Goal: Transaction & Acquisition: Purchase product/service

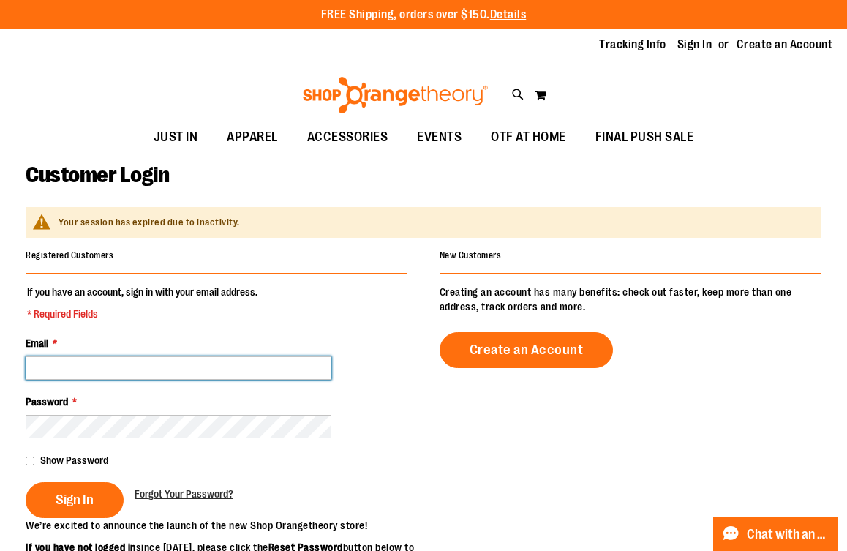
type input "**********"
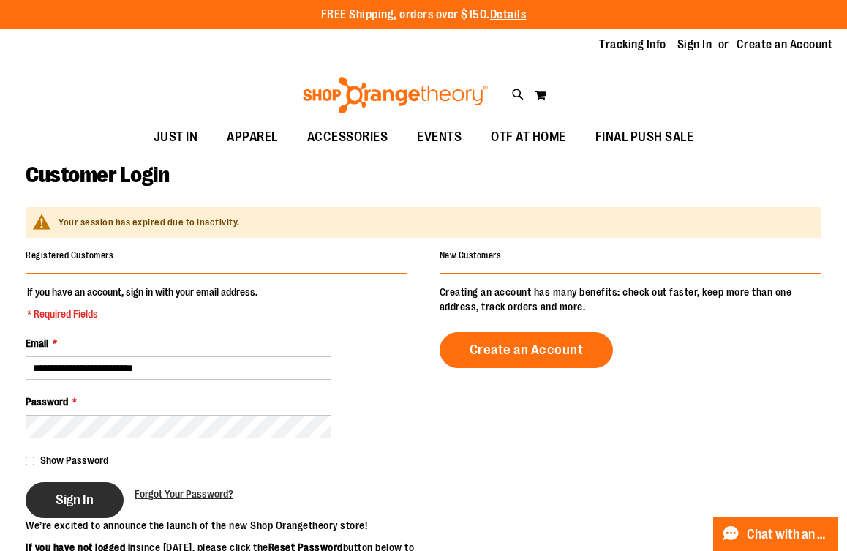
click at [85, 482] on button "Sign In" at bounding box center [75, 500] width 98 height 36
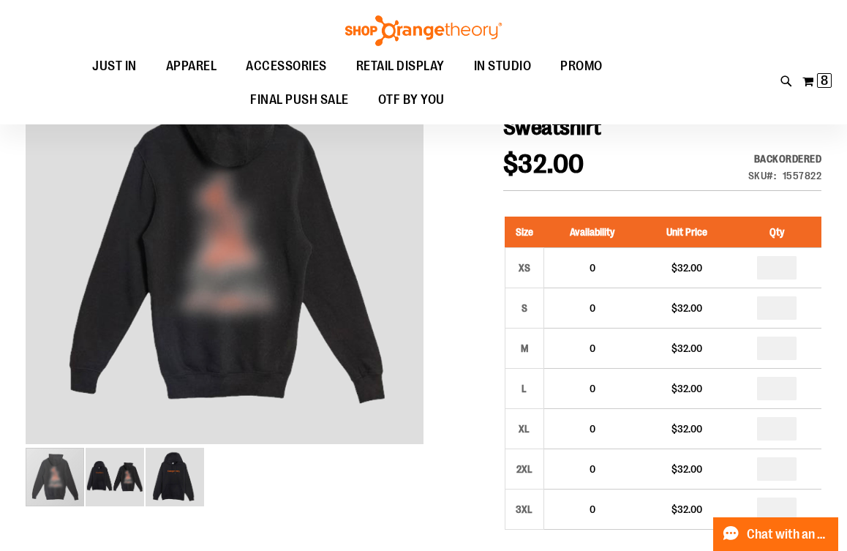
scroll to position [146, 0]
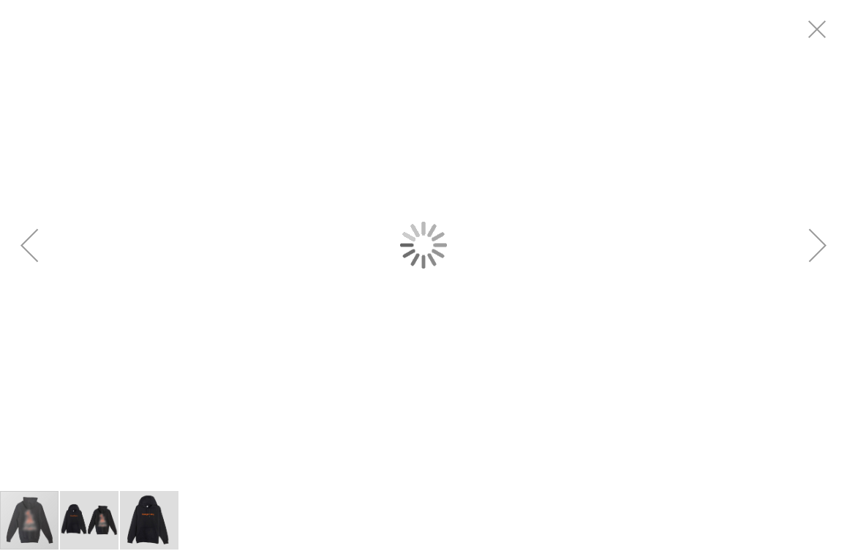
scroll to position [0, 0]
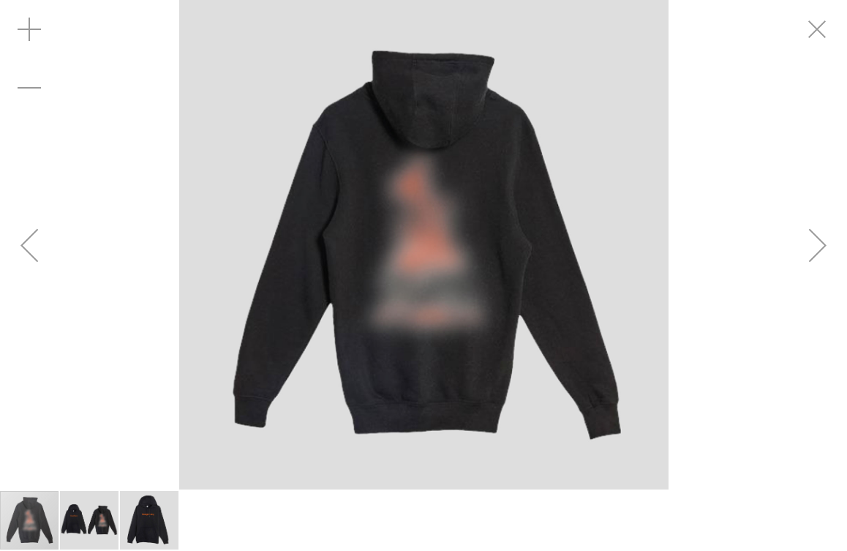
click at [827, 252] on div "carousel" at bounding box center [423, 244] width 847 height 489
click at [827, 252] on div "Next" at bounding box center [817, 245] width 59 height 59
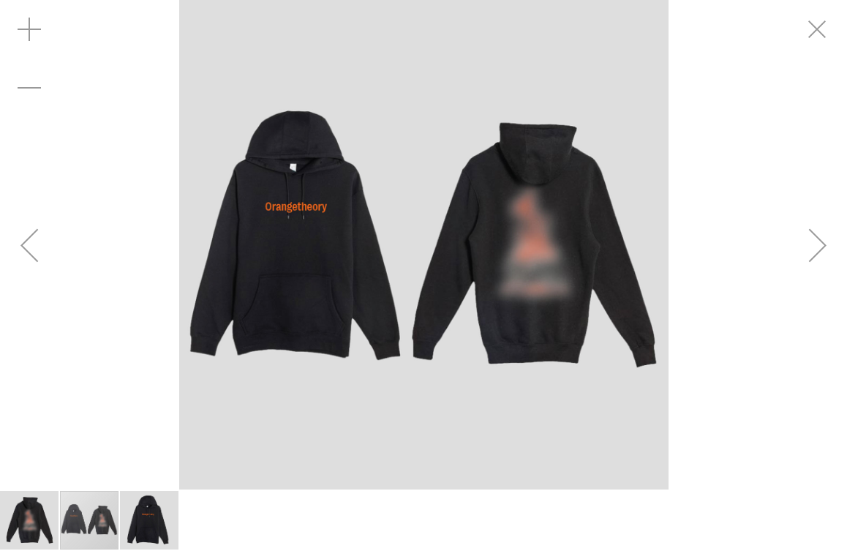
click at [824, 250] on div "Next" at bounding box center [817, 245] width 59 height 59
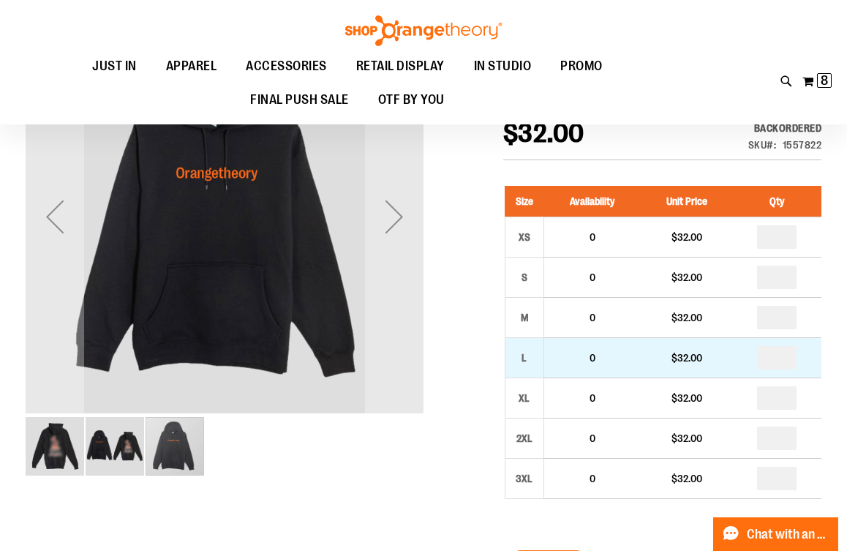
scroll to position [206, 0]
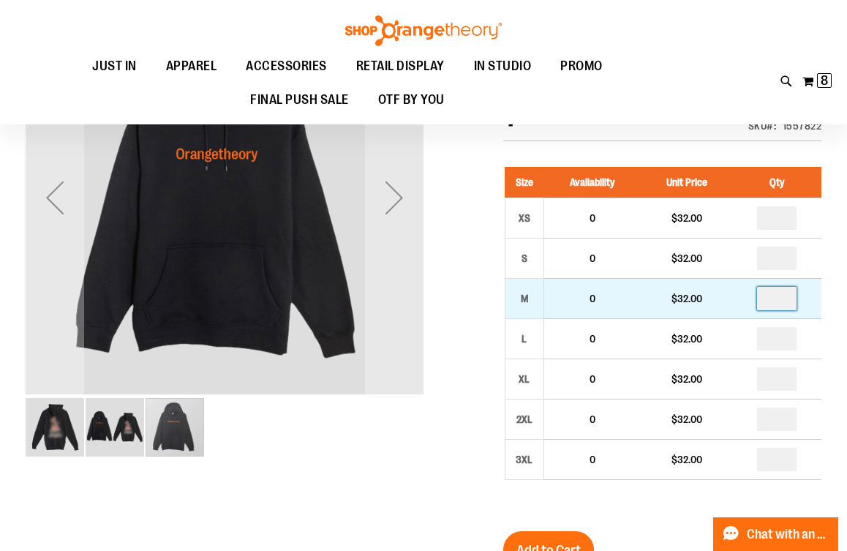
click at [780, 294] on input "number" at bounding box center [776, 298] width 39 height 23
type input "*"
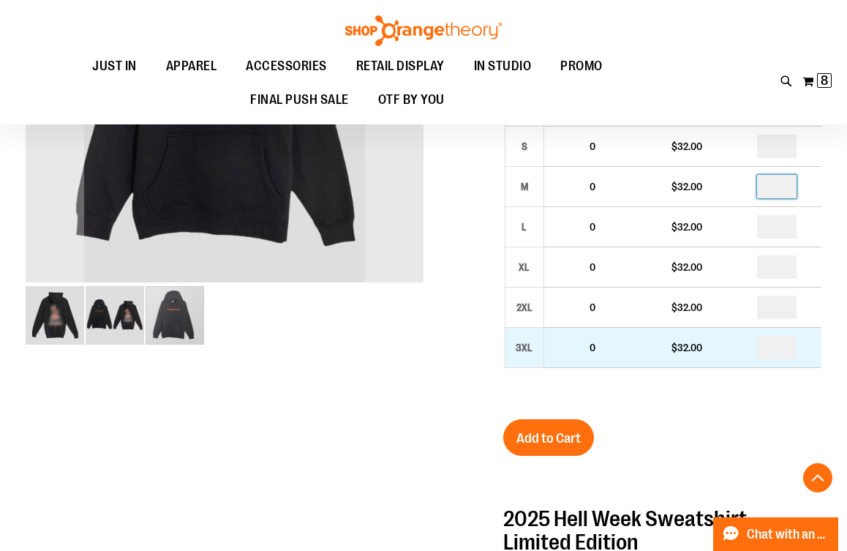
scroll to position [337, 0]
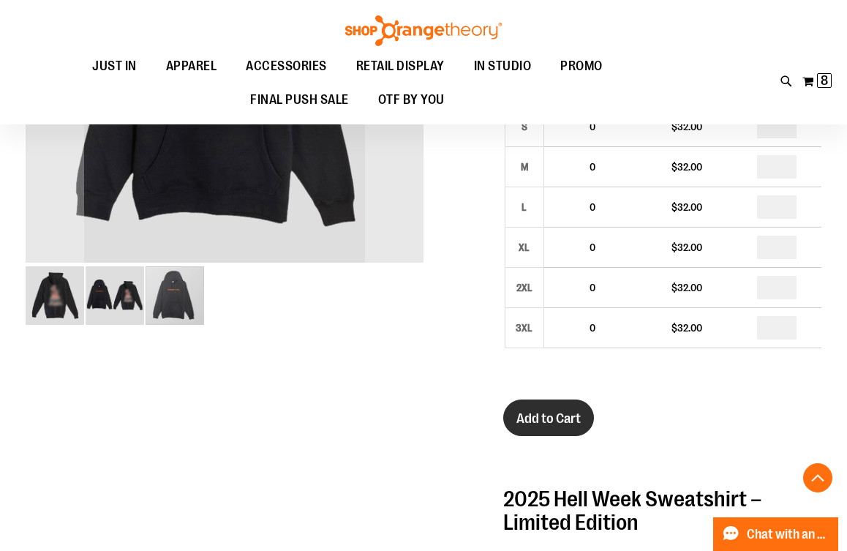
click at [550, 423] on span "Add to Cart" at bounding box center [548, 418] width 64 height 16
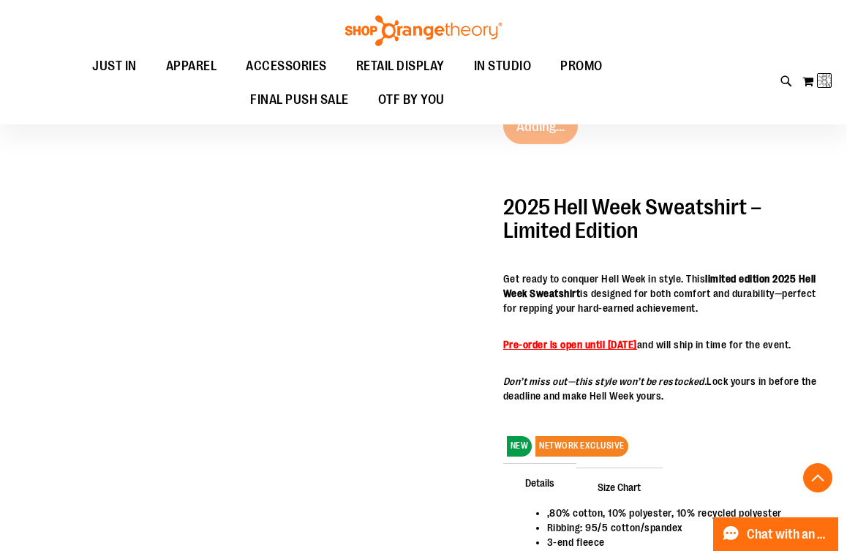
scroll to position [664, 0]
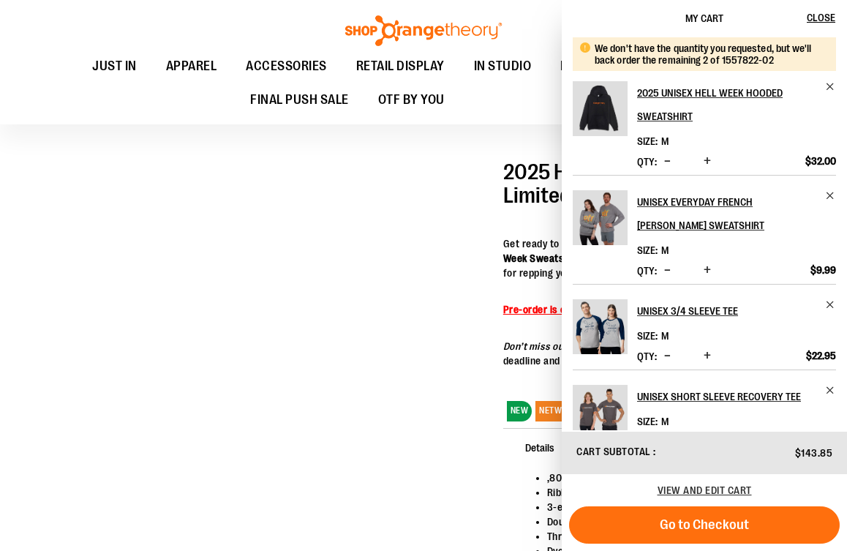
click at [665, 165] on span "Decrease product quantity" at bounding box center [667, 161] width 7 height 15
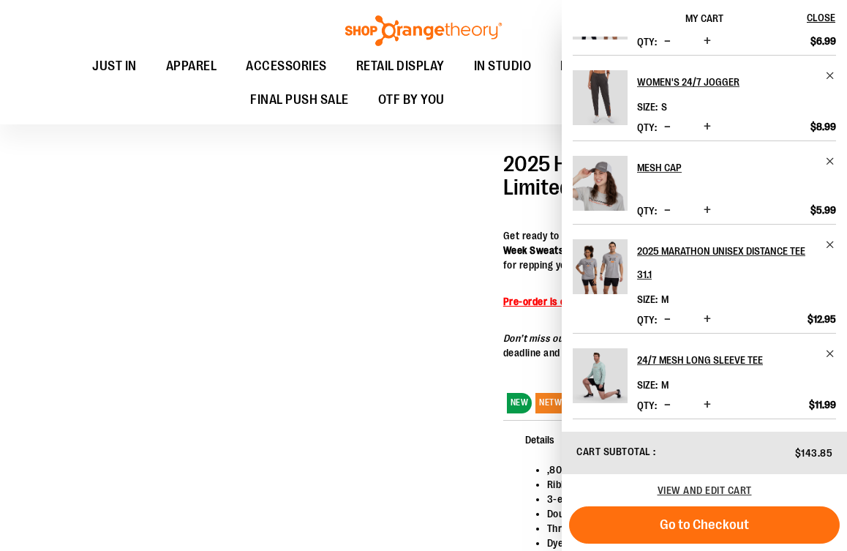
scroll to position [674, 0]
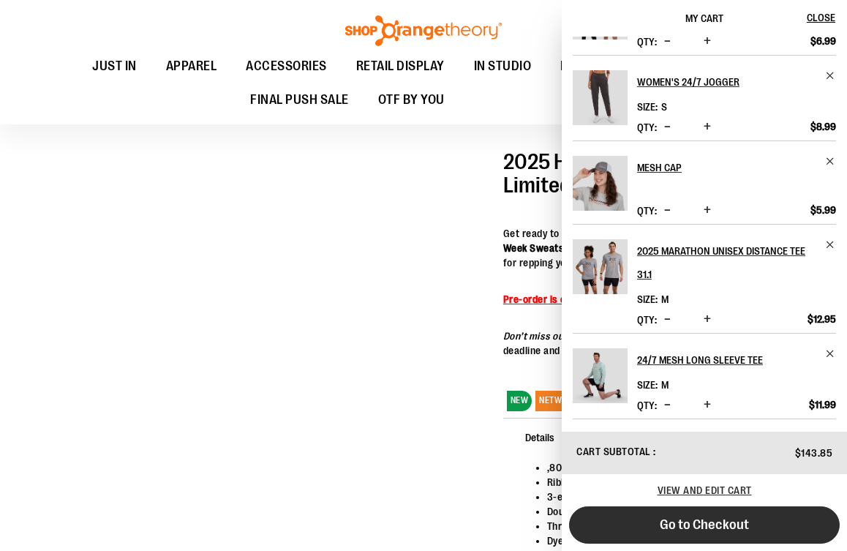
click at [690, 535] on button "Go to Checkout" at bounding box center [704, 524] width 271 height 37
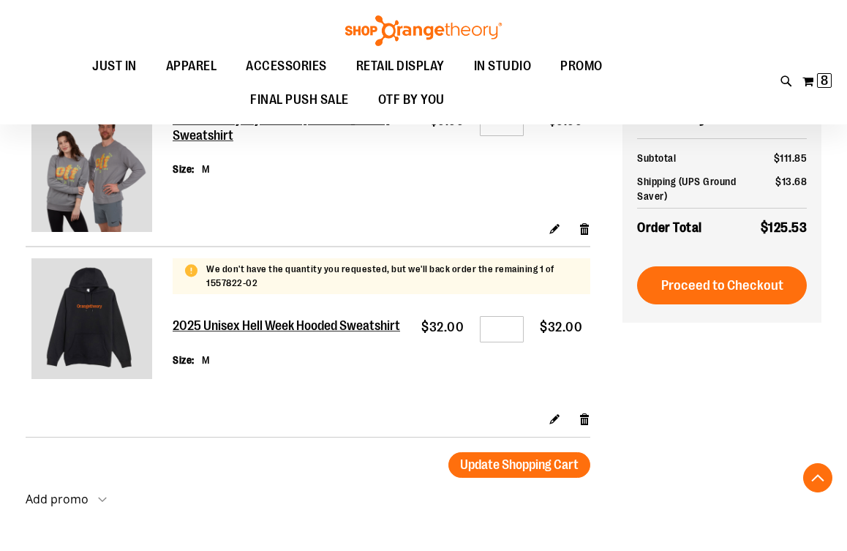
scroll to position [1026, 0]
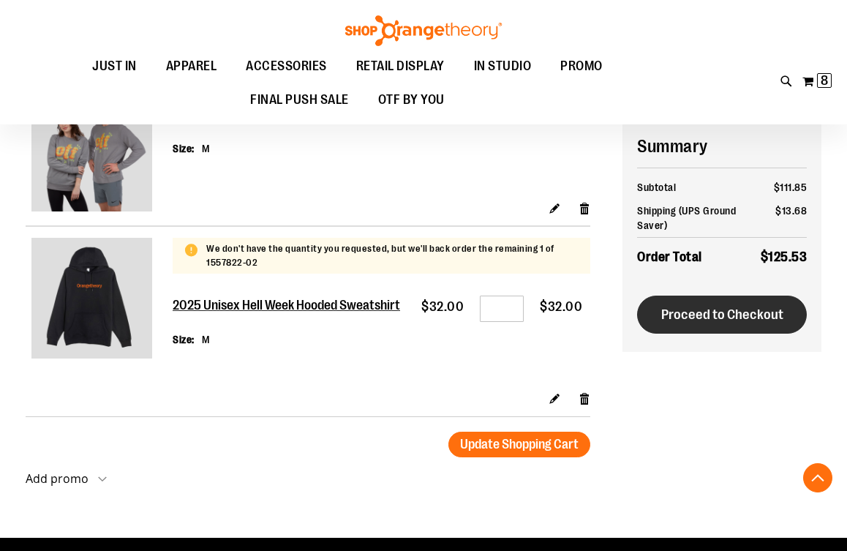
click at [709, 315] on span "Proceed to Checkout" at bounding box center [722, 314] width 122 height 16
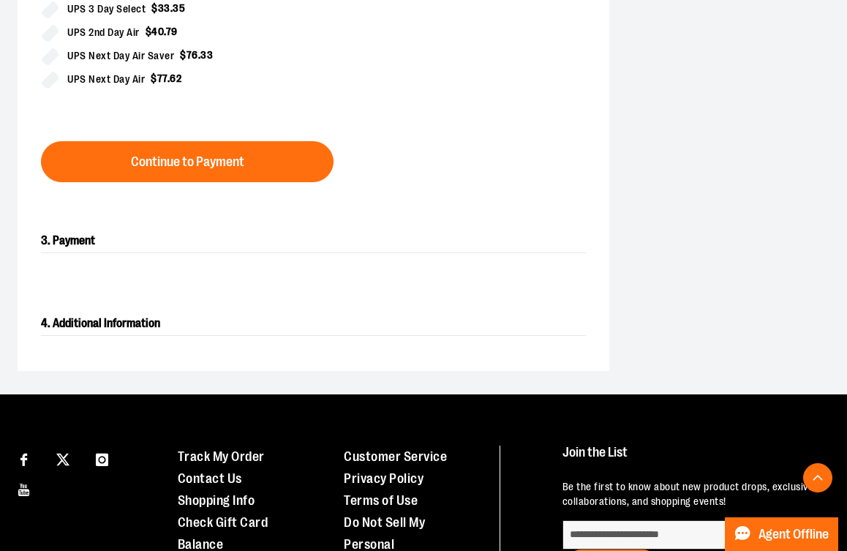
scroll to position [606, 0]
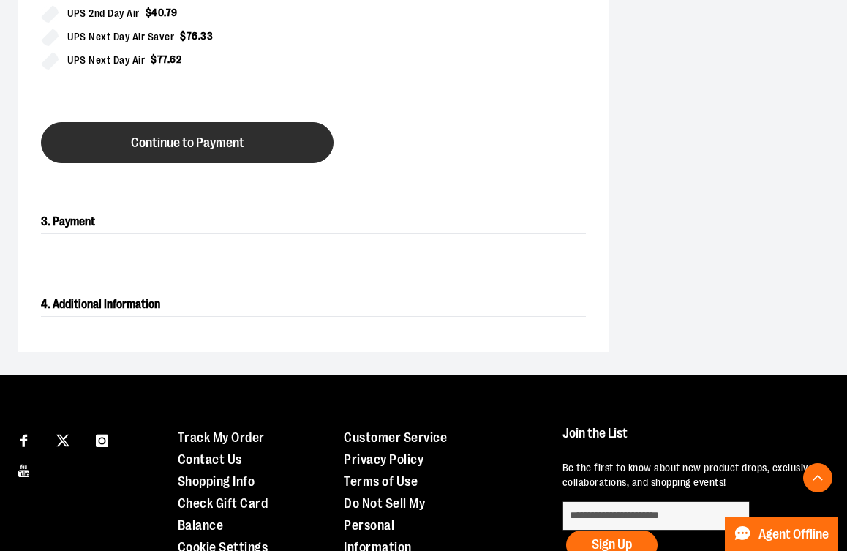
click at [192, 142] on span "Continue to Payment" at bounding box center [187, 143] width 113 height 14
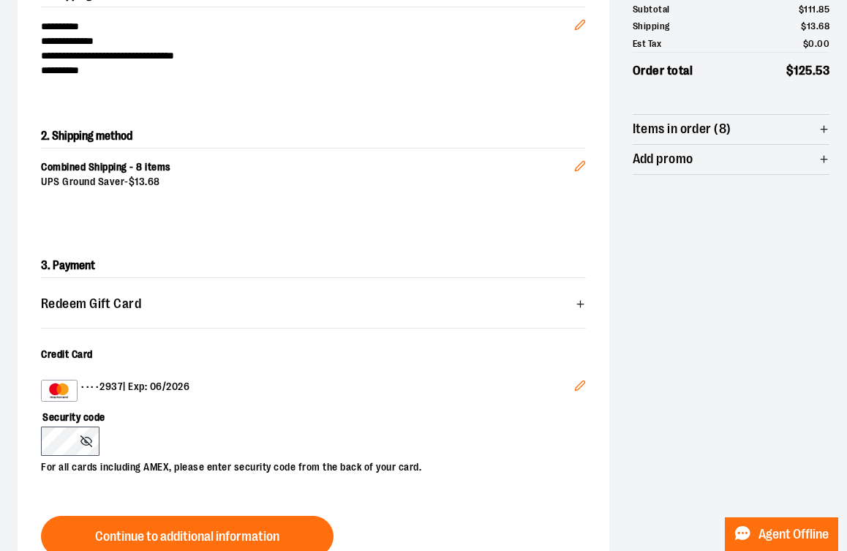
scroll to position [195, 0]
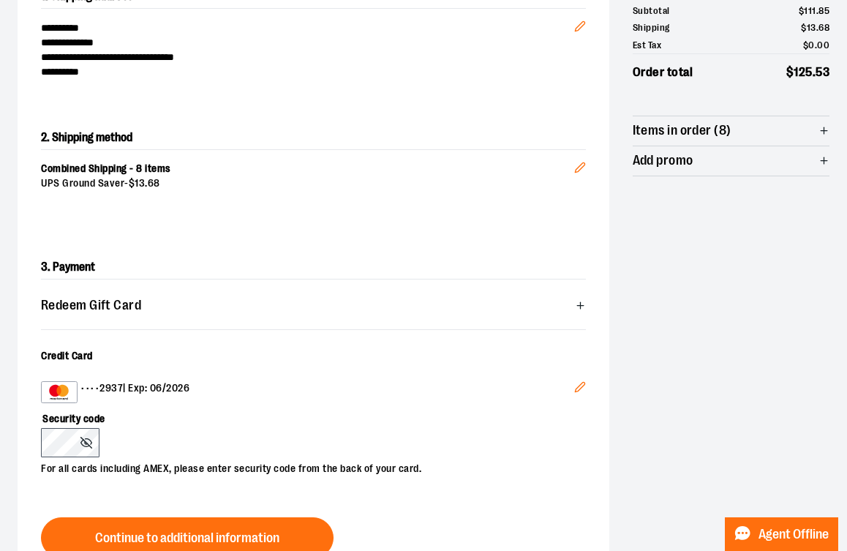
click at [584, 384] on icon "Edit" at bounding box center [580, 387] width 10 height 10
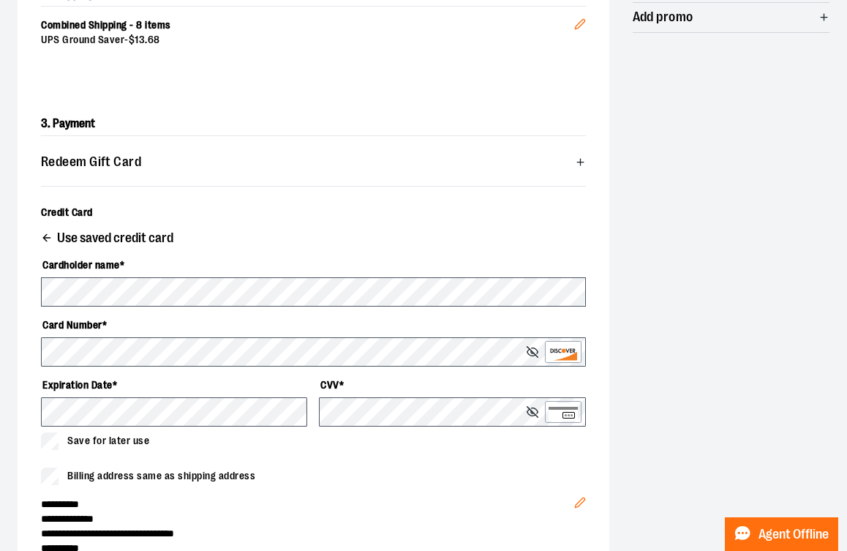
scroll to position [346, 0]
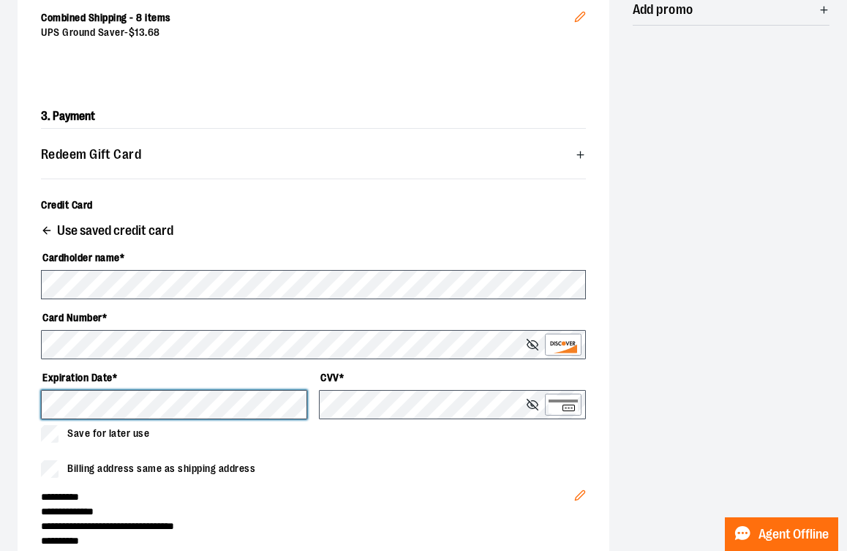
click at [13, 404] on div "**********" at bounding box center [423, 248] width 847 height 987
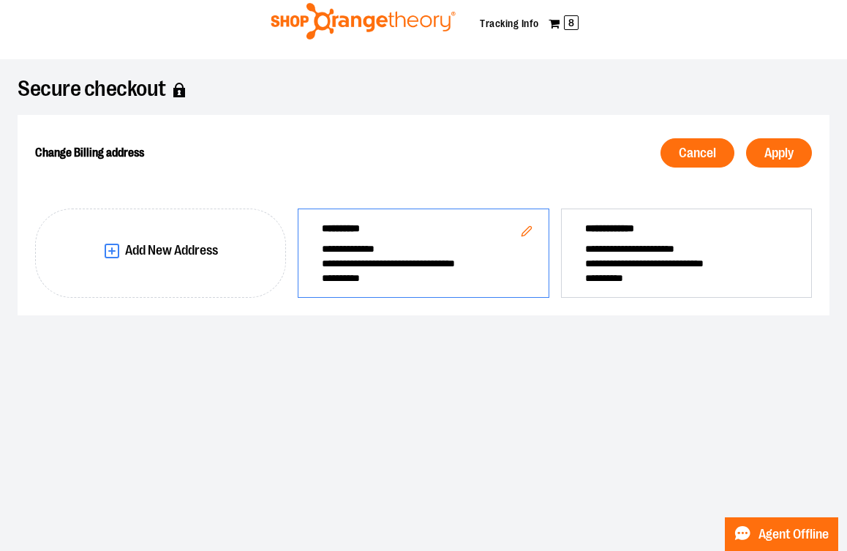
scroll to position [38, 0]
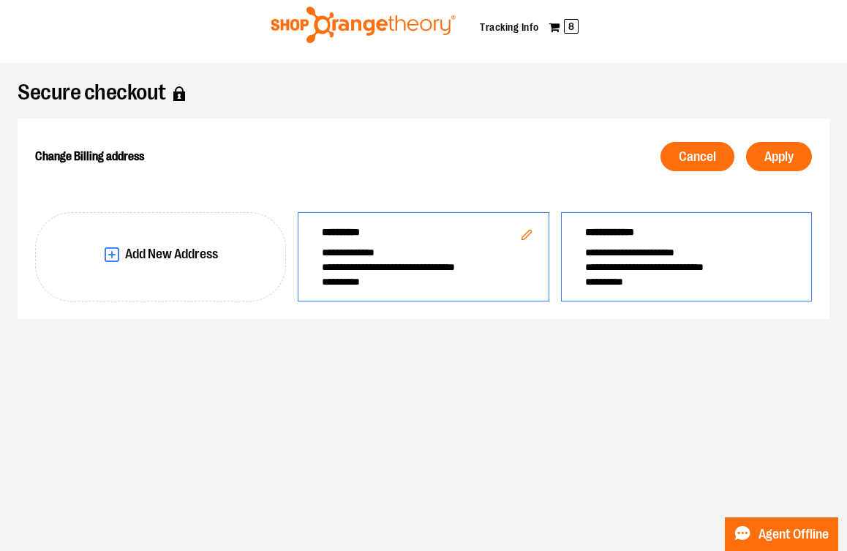
click at [628, 240] on span "**********" at bounding box center [686, 235] width 203 height 20
click at [777, 162] on span "Apply" at bounding box center [778, 157] width 29 height 14
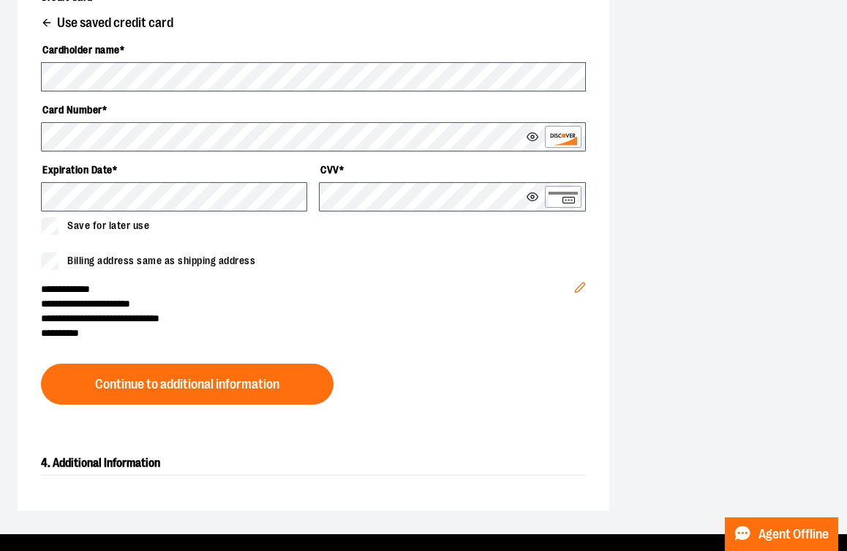
scroll to position [557, 0]
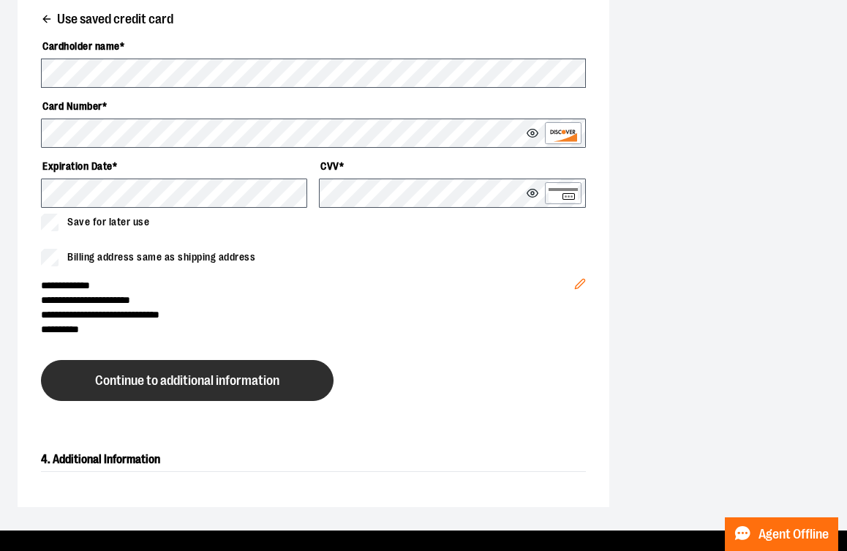
click at [192, 390] on button "Continue to additional information" at bounding box center [187, 380] width 293 height 41
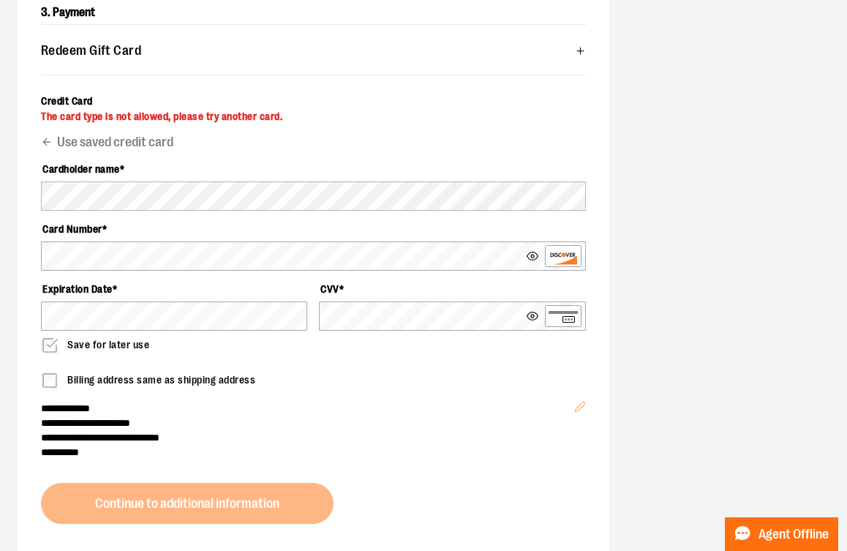
scroll to position [524, 0]
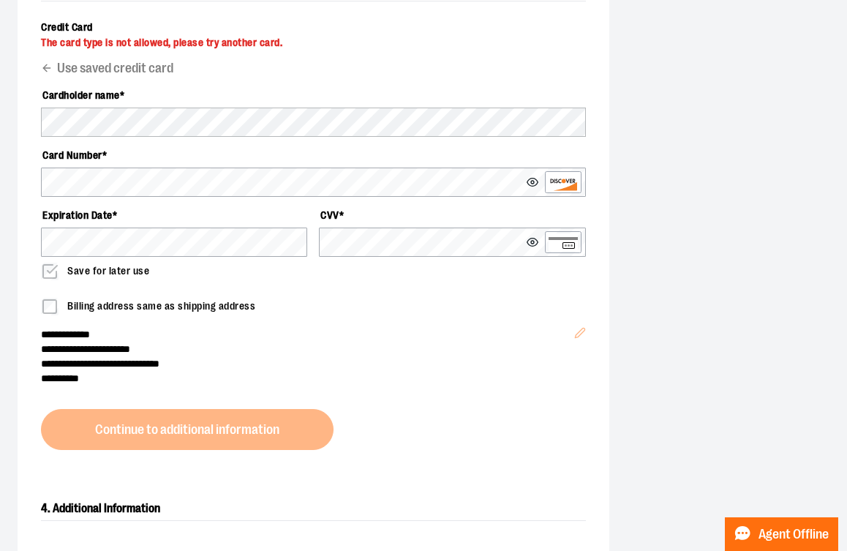
click at [459, 199] on div "Cardholder name * Card Number * Expiration Date * CVV * Save for later use" at bounding box center [313, 181] width 545 height 197
click at [45, 67] on div "Cardholder name * Card Number * Expiration Date * CVV * Save for later use" at bounding box center [313, 181] width 545 height 233
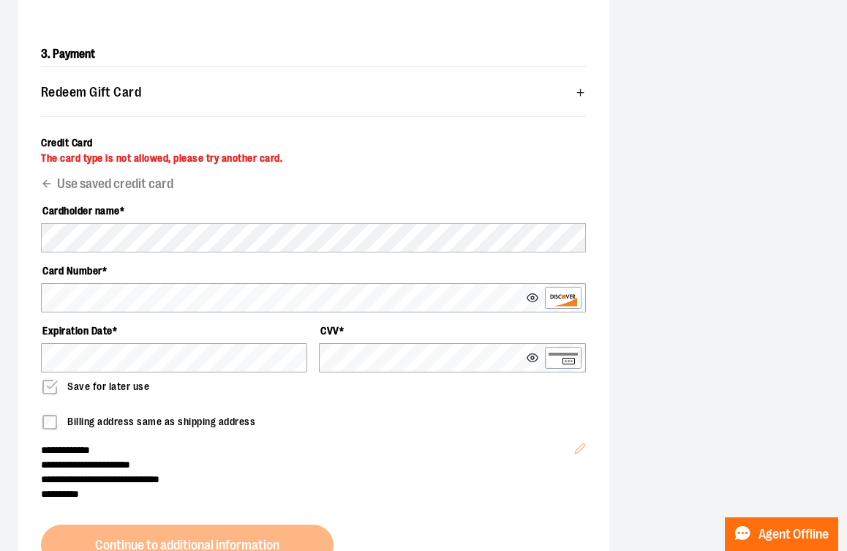
scroll to position [404, 0]
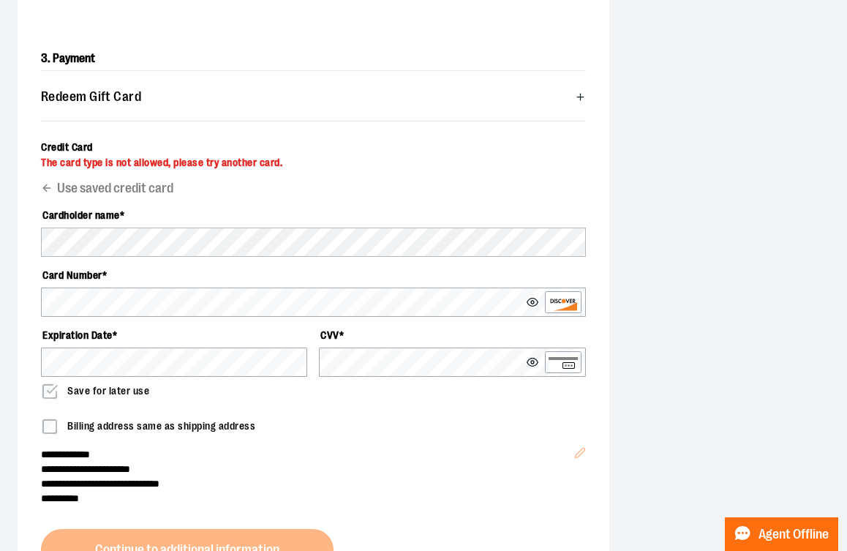
click at [121, 187] on div "Use saved credit card" at bounding box center [313, 183] width 545 height 26
click at [98, 284] on label "Card Number *" at bounding box center [313, 275] width 545 height 25
click at [98, 260] on div "Cardholder name * Card Number * Expiration Date * CVV * Save for later use" at bounding box center [313, 301] width 545 height 197
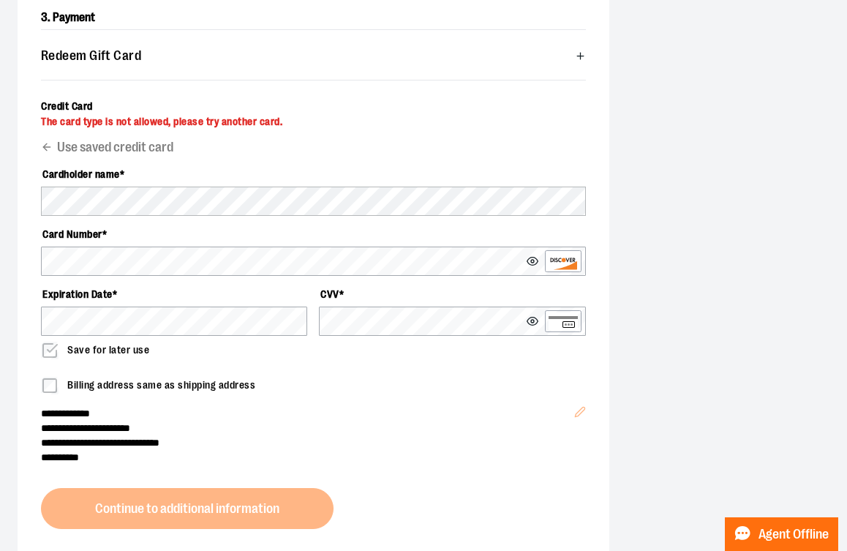
scroll to position [445, 0]
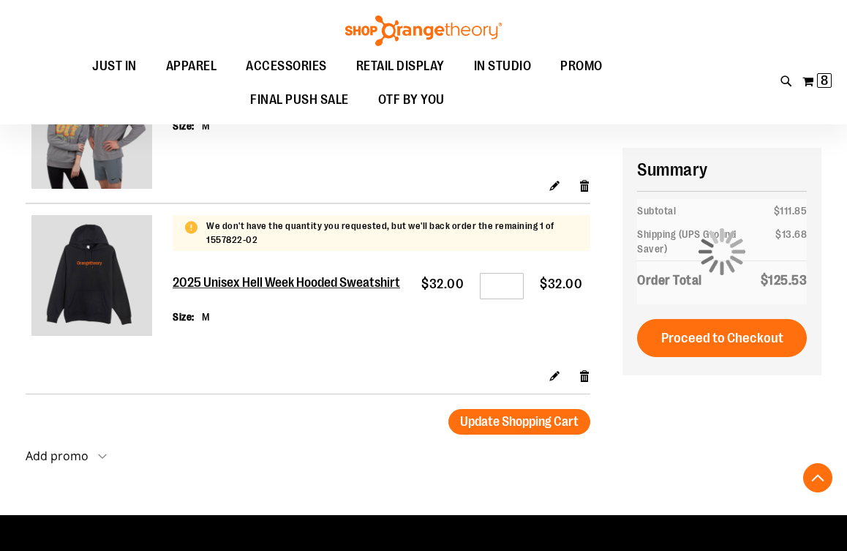
scroll to position [1091, 0]
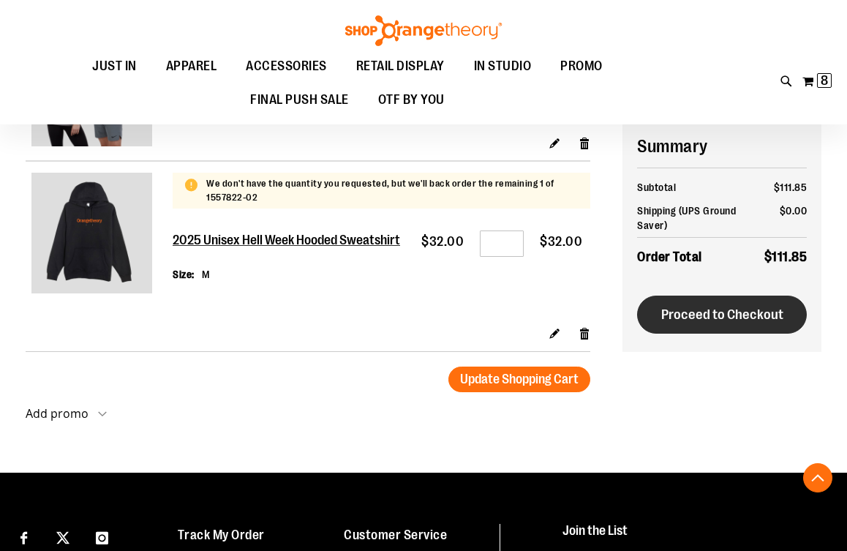
click at [706, 315] on span "Proceed to Checkout" at bounding box center [722, 314] width 122 height 16
